Goal: Task Accomplishment & Management: Use online tool/utility

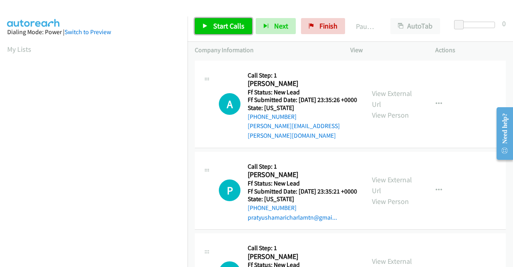
click at [225, 29] on span "Start Calls" at bounding box center [228, 25] width 31 height 9
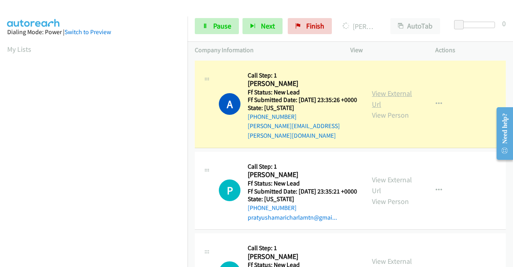
click at [387, 91] on link "View External Url" at bounding box center [392, 99] width 40 height 20
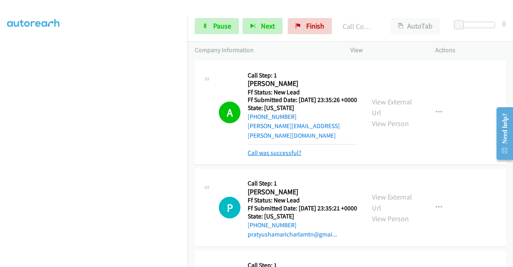
click at [288, 149] on link "Call was successful?" at bounding box center [275, 153] width 54 height 8
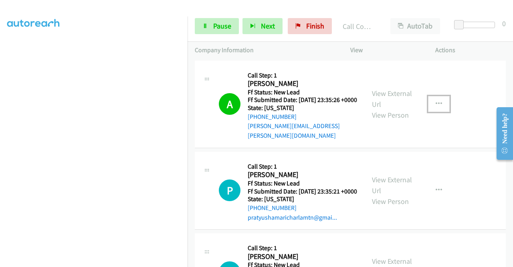
click at [429, 104] on button "button" at bounding box center [439, 104] width 22 height 16
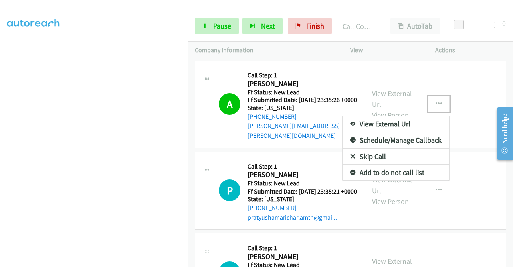
click at [385, 172] on link "Add to do not call list" at bounding box center [396, 172] width 107 height 16
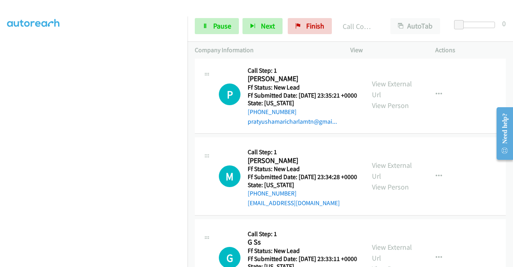
scroll to position [96, 0]
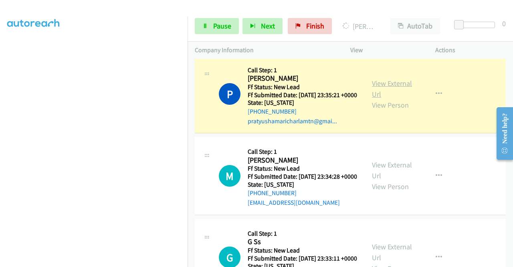
click at [377, 87] on link "View External Url" at bounding box center [392, 89] width 40 height 20
click at [0, 146] on aside "Dialing Mode: Power | Switch to Preview My Lists" at bounding box center [94, 61] width 188 height 444
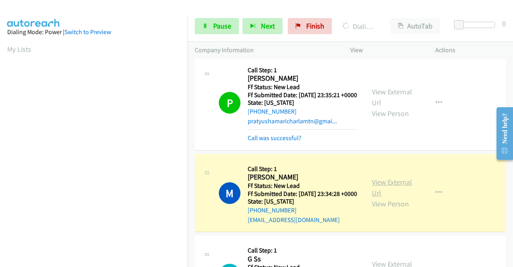
click at [406, 187] on link "View External Url" at bounding box center [392, 187] width 40 height 20
click at [0, 150] on aside "Dialing Mode: Power | Switch to Preview My Lists" at bounding box center [94, 61] width 188 height 444
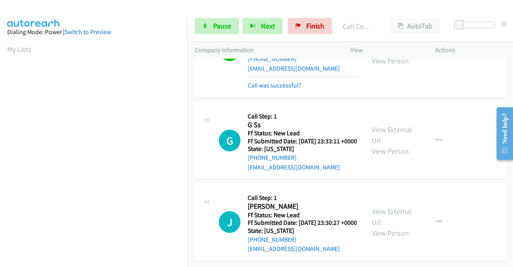
scroll to position [273, 0]
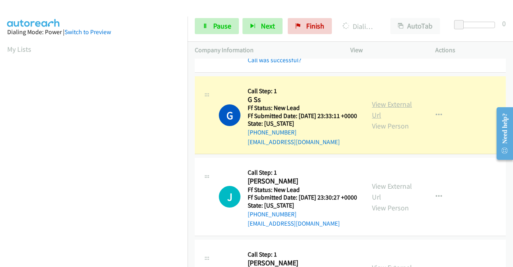
click at [403, 120] on link "View External Url" at bounding box center [392, 109] width 40 height 20
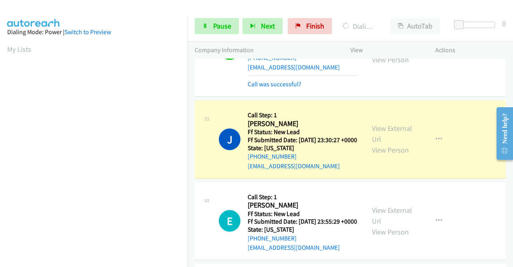
scroll to position [417, 0]
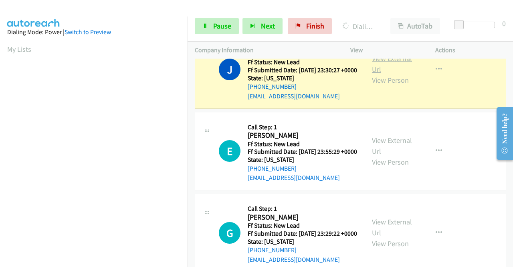
click at [407, 74] on link "View External Url" at bounding box center [392, 64] width 40 height 20
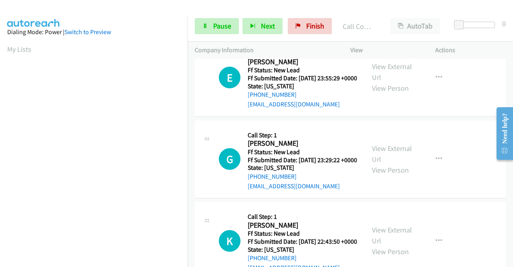
scroll to position [524, 0]
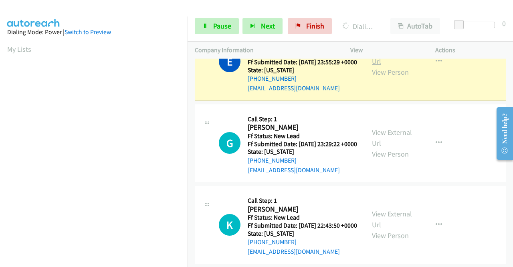
click at [390, 66] on link "View External Url" at bounding box center [392, 56] width 40 height 20
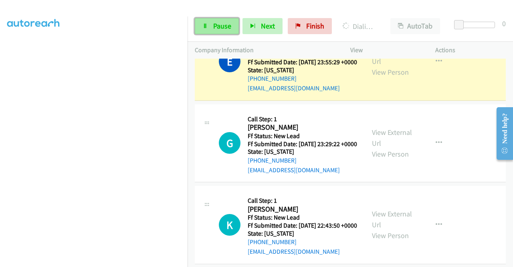
click at [211, 31] on link "Pause" at bounding box center [217, 26] width 44 height 16
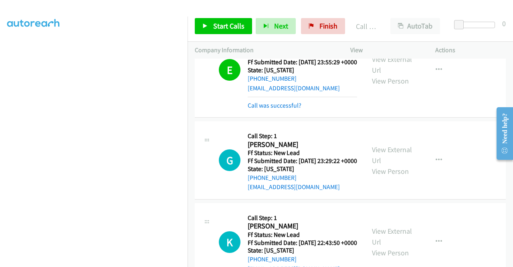
click at [230, 34] on div "Start Calls Pause Next Finish Call Completed AutoTab AutoTab 0" at bounding box center [351, 26] width 326 height 31
click at [233, 28] on span "Start Calls" at bounding box center [228, 25] width 31 height 9
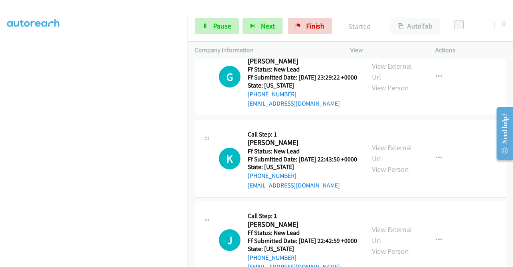
scroll to position [615, 0]
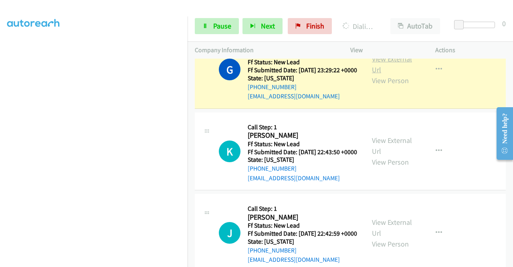
click at [401, 74] on link "View External Url" at bounding box center [392, 64] width 40 height 20
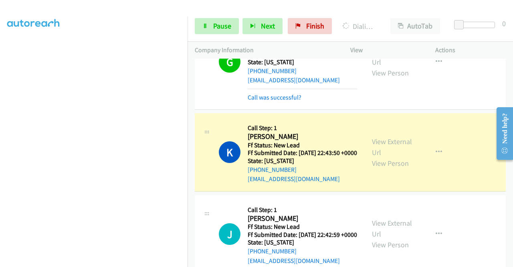
scroll to position [706, 0]
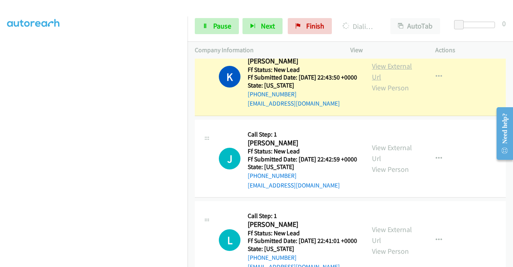
click at [392, 81] on link "View External Url" at bounding box center [392, 71] width 40 height 20
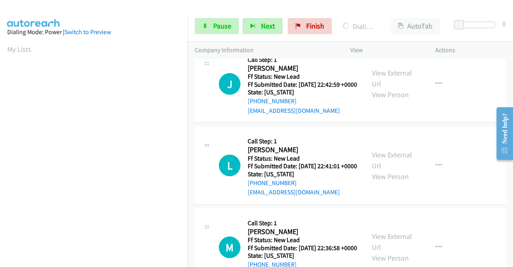
scroll to position [797, 0]
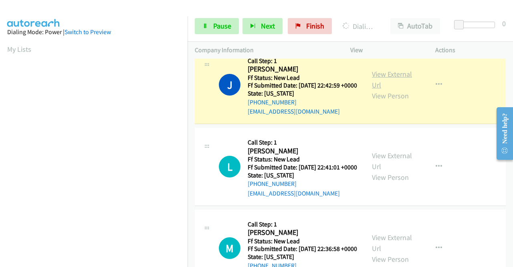
click at [373, 89] on link "View External Url" at bounding box center [392, 79] width 40 height 20
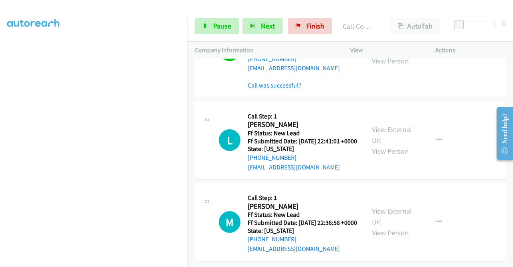
scroll to position [909, 0]
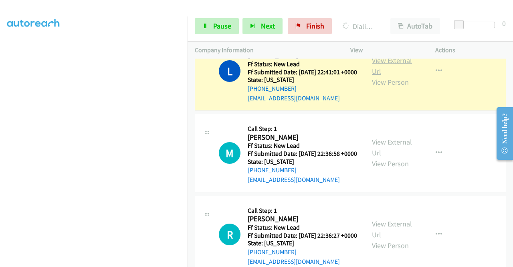
click at [382, 76] on link "View External Url" at bounding box center [392, 66] width 40 height 20
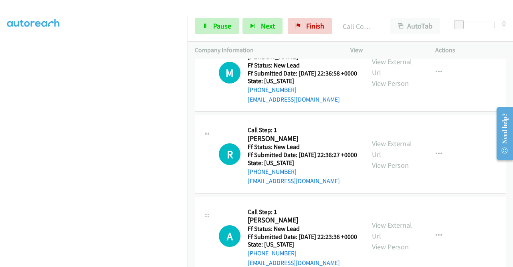
scroll to position [1021, 0]
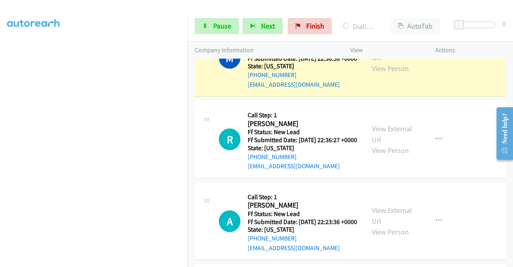
click at [397, 74] on div "View External Url View Person" at bounding box center [393, 57] width 42 height 32
click at [390, 62] on link "View External Url" at bounding box center [392, 52] width 40 height 20
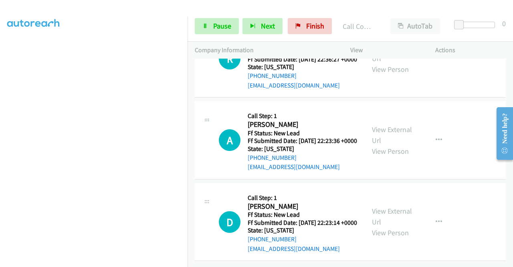
scroll to position [1155, 0]
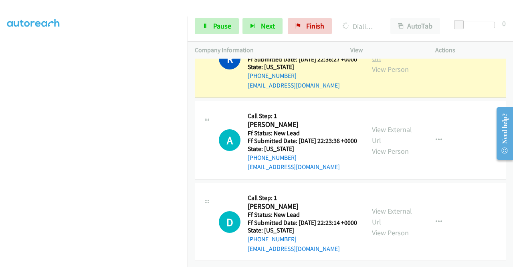
click at [401, 63] on link "View External Url" at bounding box center [392, 53] width 40 height 20
click at [188, 24] on nav "Dialing Mode: Power | Switch to Preview My Lists" at bounding box center [94, 149] width 188 height 267
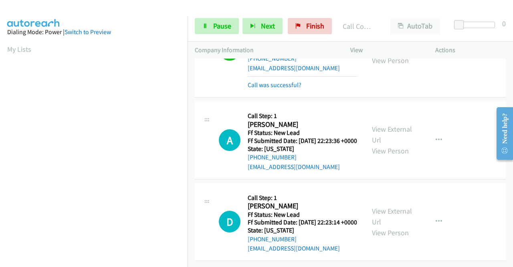
scroll to position [1240, 0]
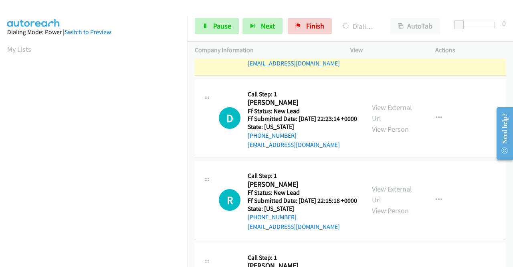
click at [389, 41] on link "View External Url" at bounding box center [392, 31] width 40 height 20
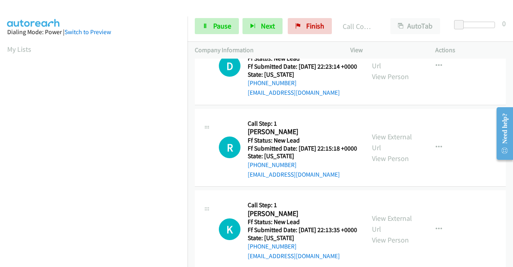
scroll to position [1325, 0]
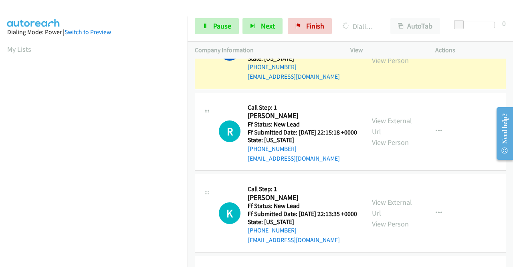
click at [376, 54] on link "View External Url" at bounding box center [392, 44] width 40 height 20
click at [212, 35] on div "Start Calls Pause Next Finish Dialing Debbie Unruh AutoTab AutoTab 0" at bounding box center [351, 26] width 326 height 31
click at [210, 28] on link "Pause" at bounding box center [217, 26] width 44 height 16
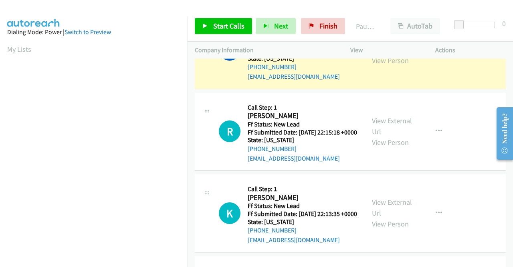
scroll to position [152, 0]
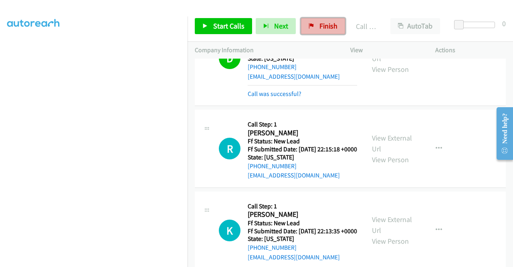
click at [311, 27] on icon at bounding box center [312, 27] width 6 height 6
